Goal: Task Accomplishment & Management: Use online tool/utility

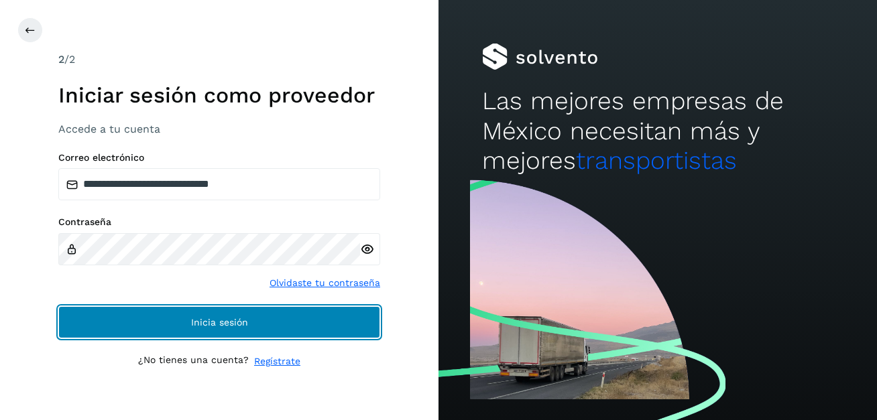
click at [188, 333] on button "Inicia sesión" at bounding box center [219, 322] width 322 height 32
click at [231, 326] on span "Inicia sesión" at bounding box center [219, 322] width 57 height 9
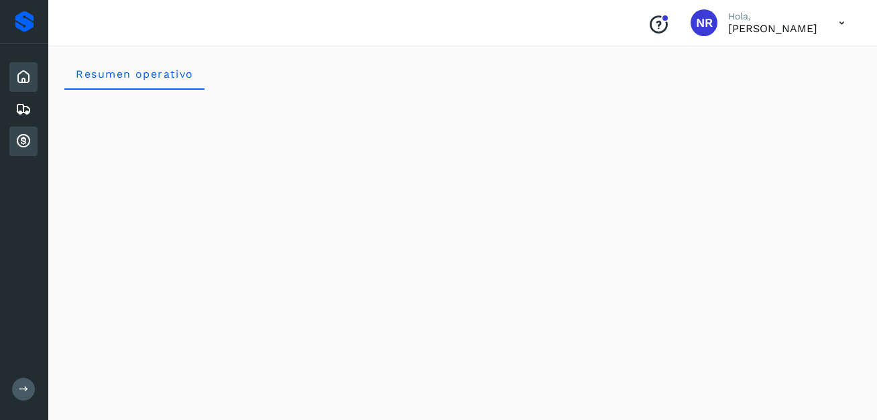
click at [23, 147] on icon at bounding box center [23, 141] width 16 height 16
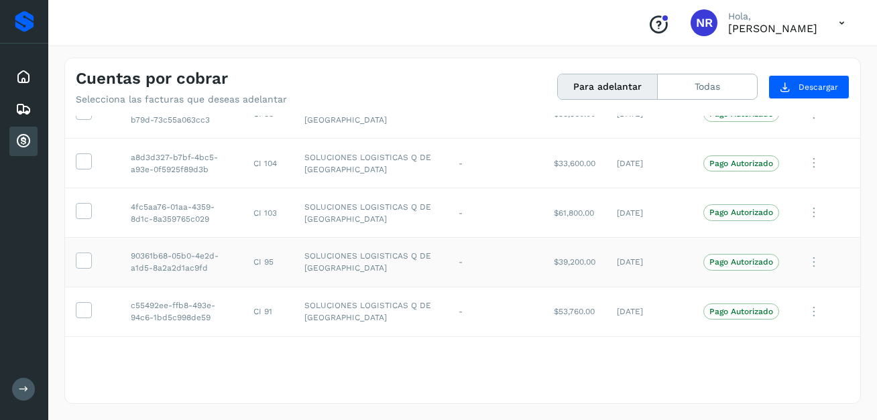
scroll to position [156, 0]
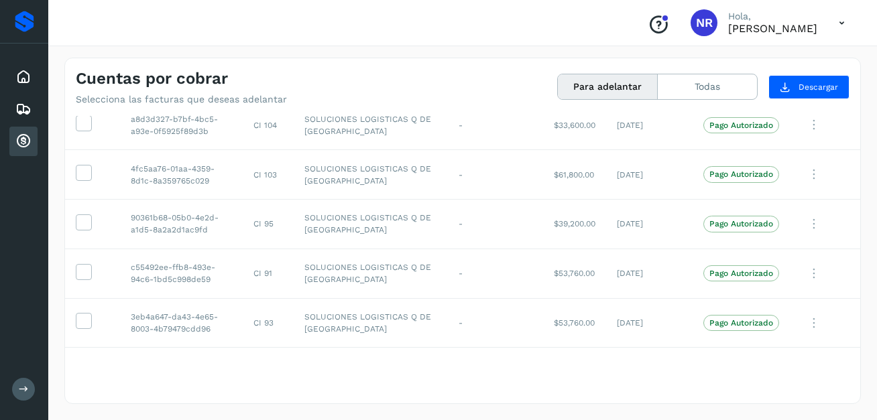
click at [826, 381] on div "Selecciona todas las facturas disponibles para adelanto Factura Folio Cliente R…" at bounding box center [462, 259] width 795 height 286
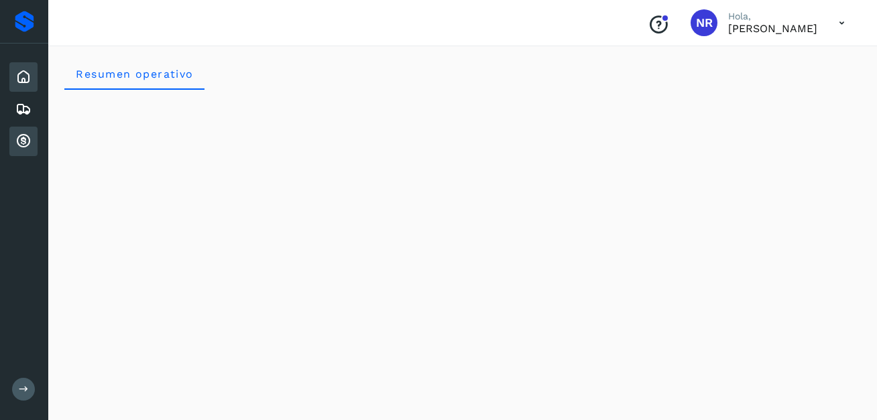
click at [18, 147] on icon at bounding box center [23, 141] width 16 height 16
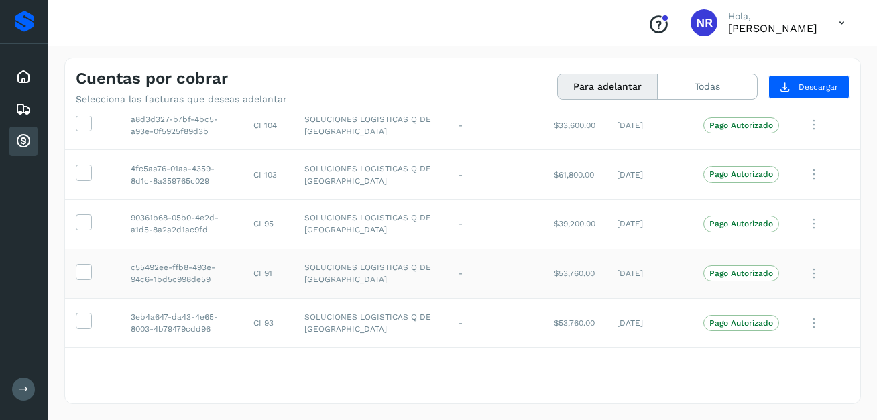
scroll to position [124, 0]
